Goal: Information Seeking & Learning: Check status

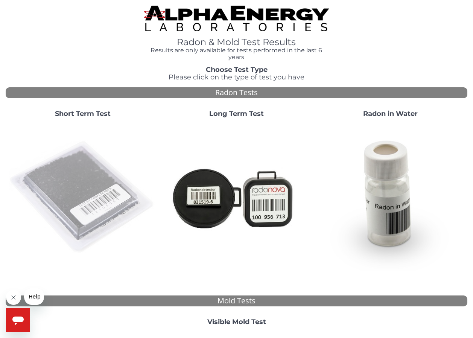
click at [70, 196] on img at bounding box center [83, 197] width 148 height 148
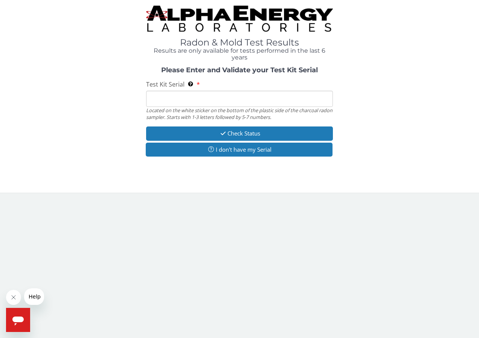
click at [177, 99] on input "Test Kit Serial Located on the white sticker on the bottom of the plastic side …" at bounding box center [239, 99] width 187 height 16
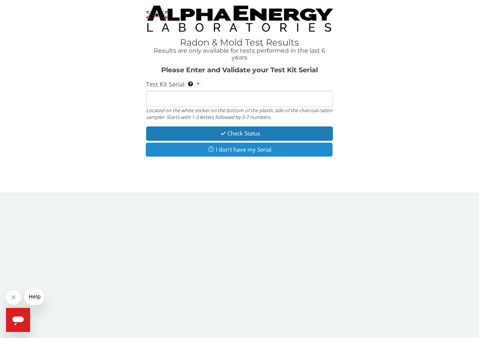
type input "AA748121"
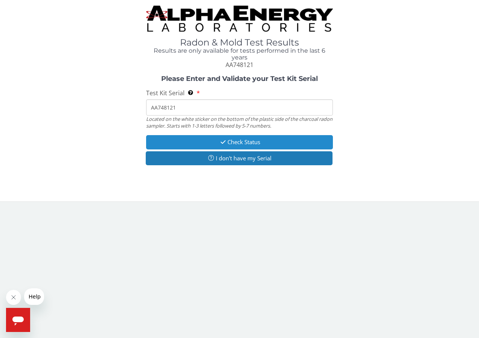
click at [249, 140] on button "Check Status" at bounding box center [239, 142] width 187 height 14
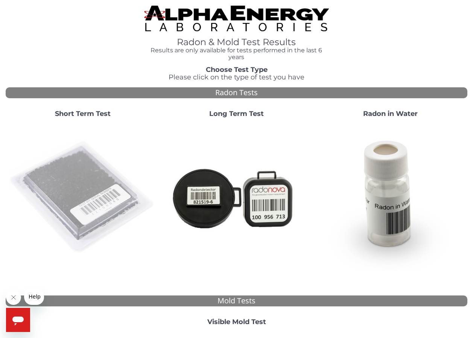
click at [76, 180] on img at bounding box center [83, 197] width 148 height 148
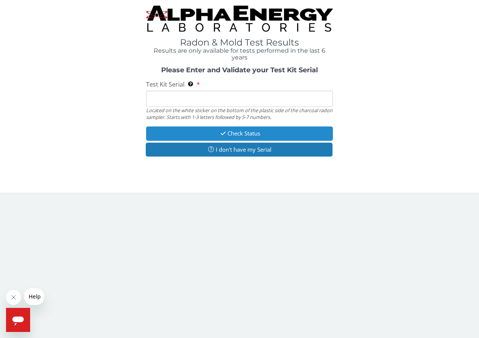
click at [241, 133] on button "Check Status" at bounding box center [239, 133] width 187 height 14
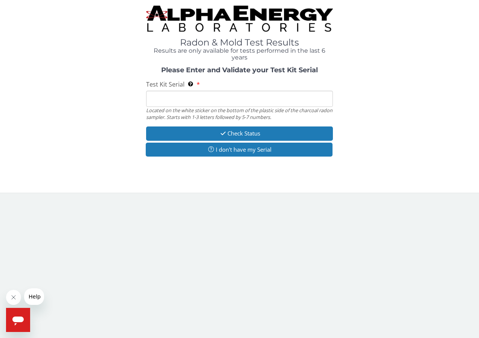
click at [200, 96] on input "Test Kit Serial Located on the white sticker on the bottom of the plastic side …" at bounding box center [239, 99] width 187 height 16
type input "FE438102"
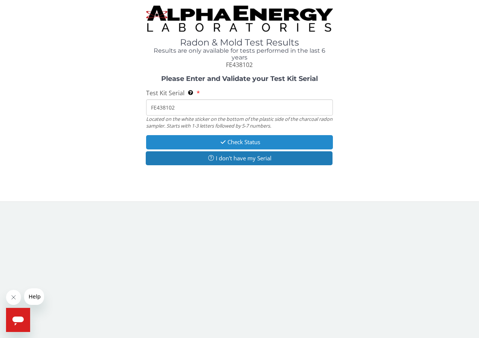
click at [260, 139] on button "Check Status" at bounding box center [239, 142] width 187 height 14
click at [244, 139] on button "Check Status" at bounding box center [239, 142] width 187 height 14
